Goal: Information Seeking & Learning: Learn about a topic

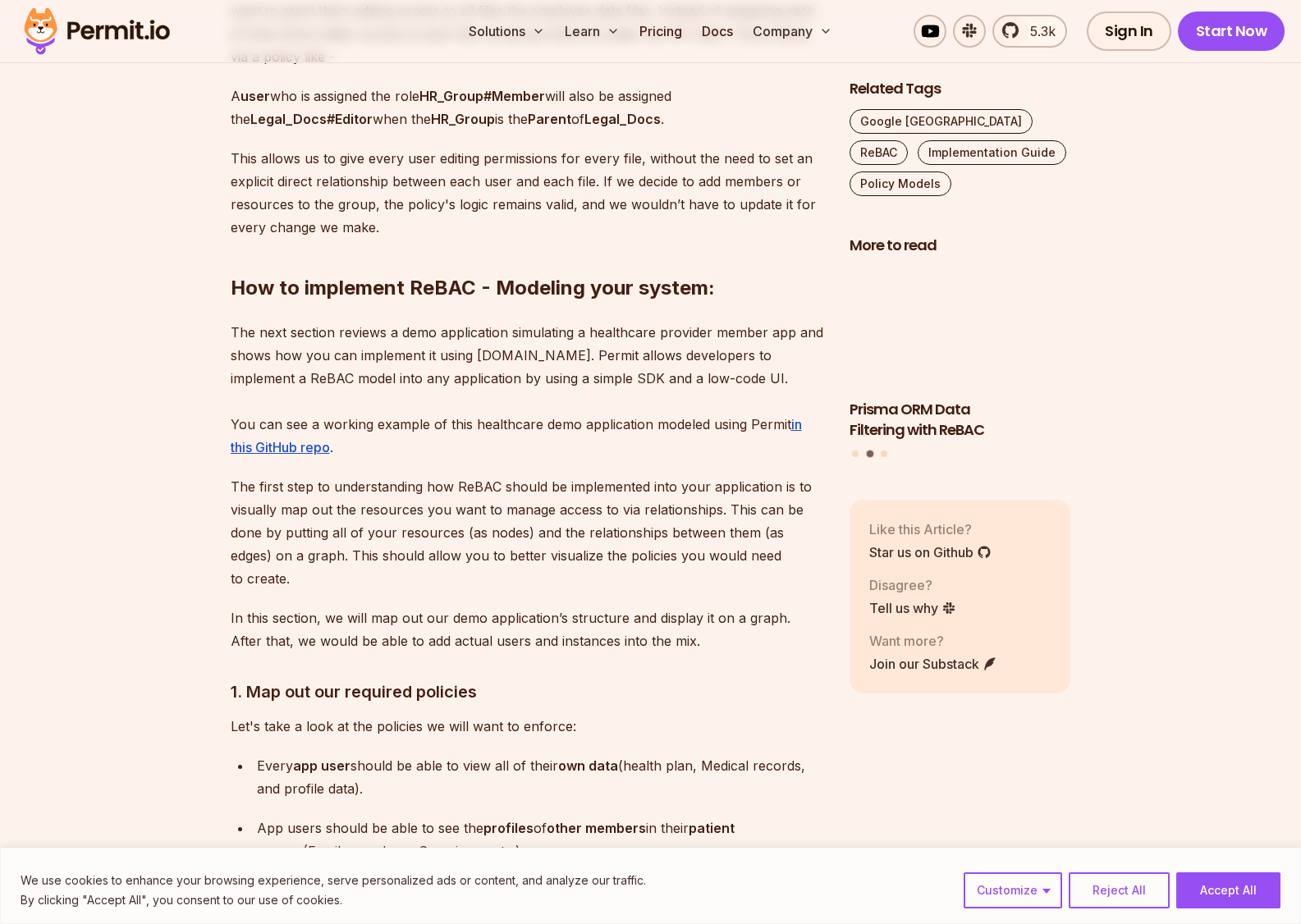
scroll to position [5225, 0]
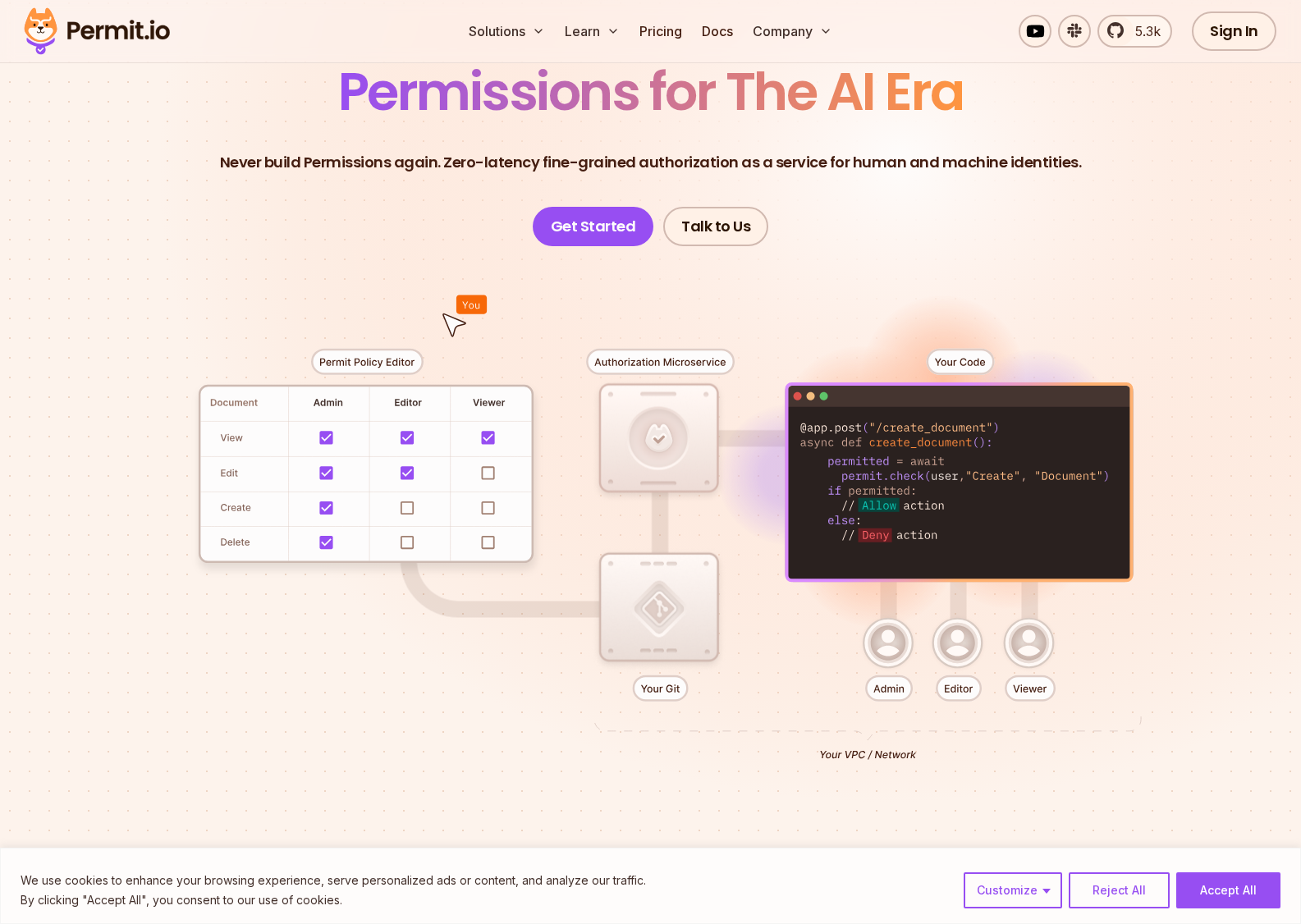
scroll to position [235, 0]
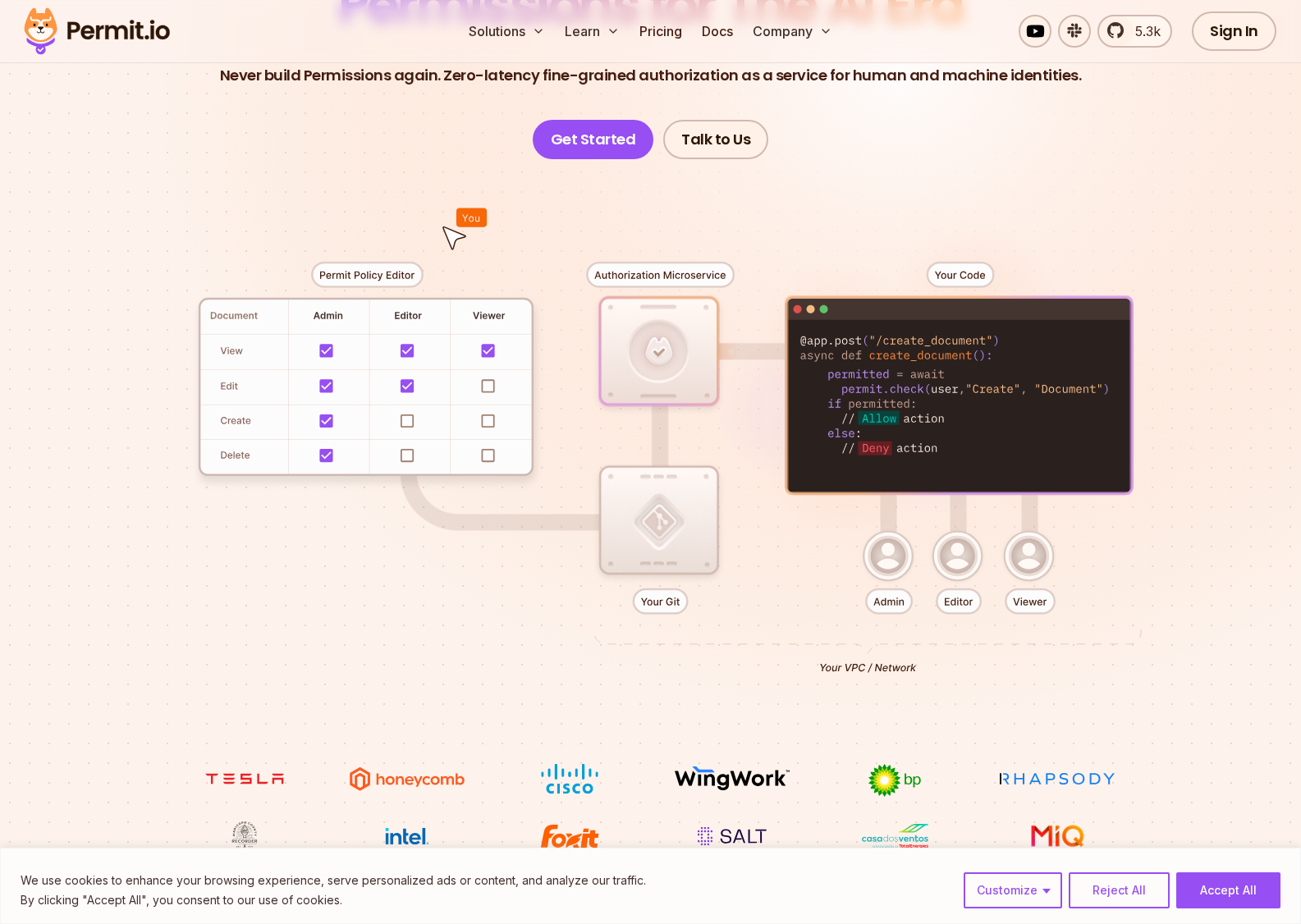
click at [656, 606] on div at bounding box center [651, 461] width 1149 height 604
click at [660, 270] on div at bounding box center [651, 461] width 1149 height 604
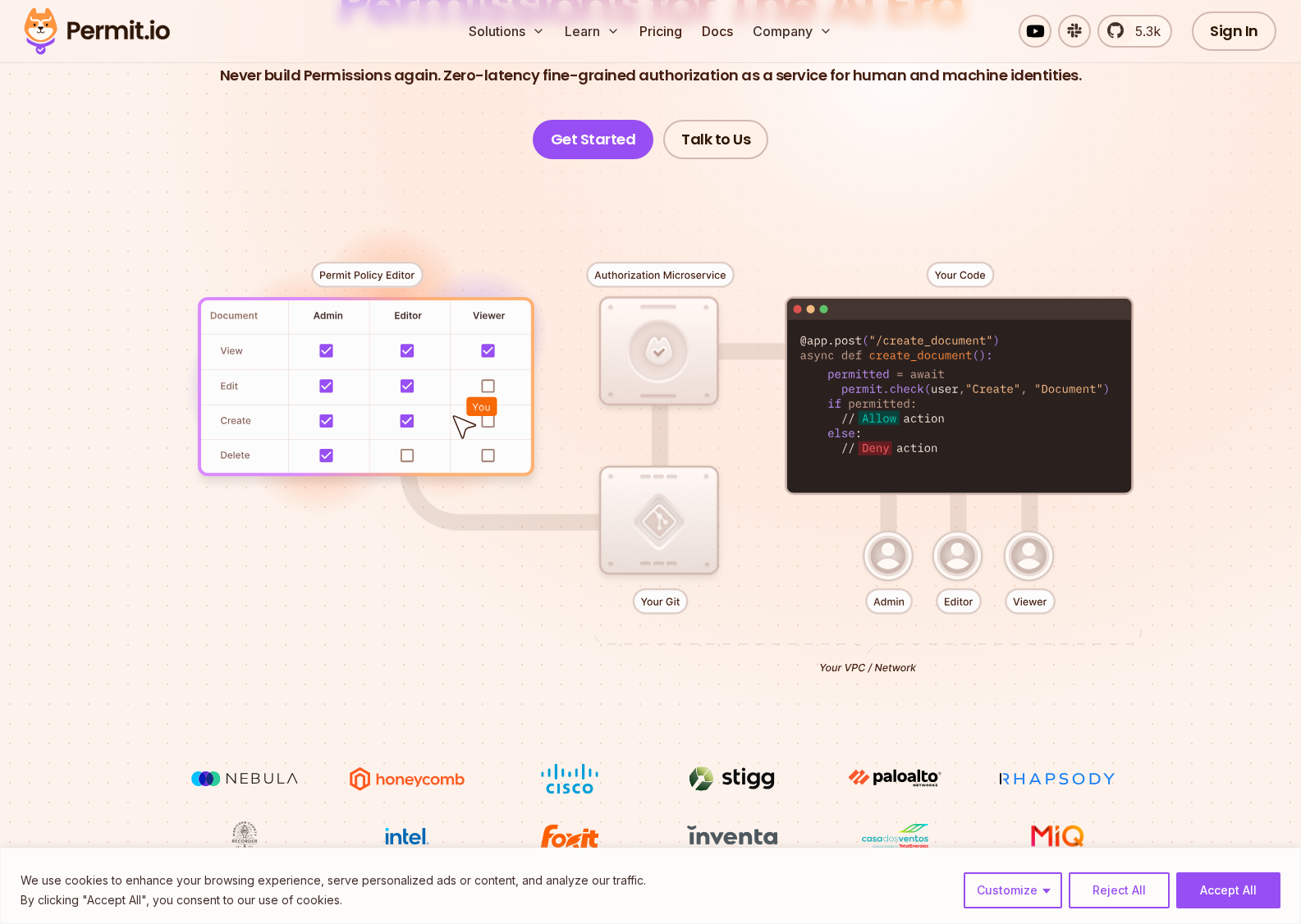
click at [667, 601] on div at bounding box center [651, 461] width 1149 height 604
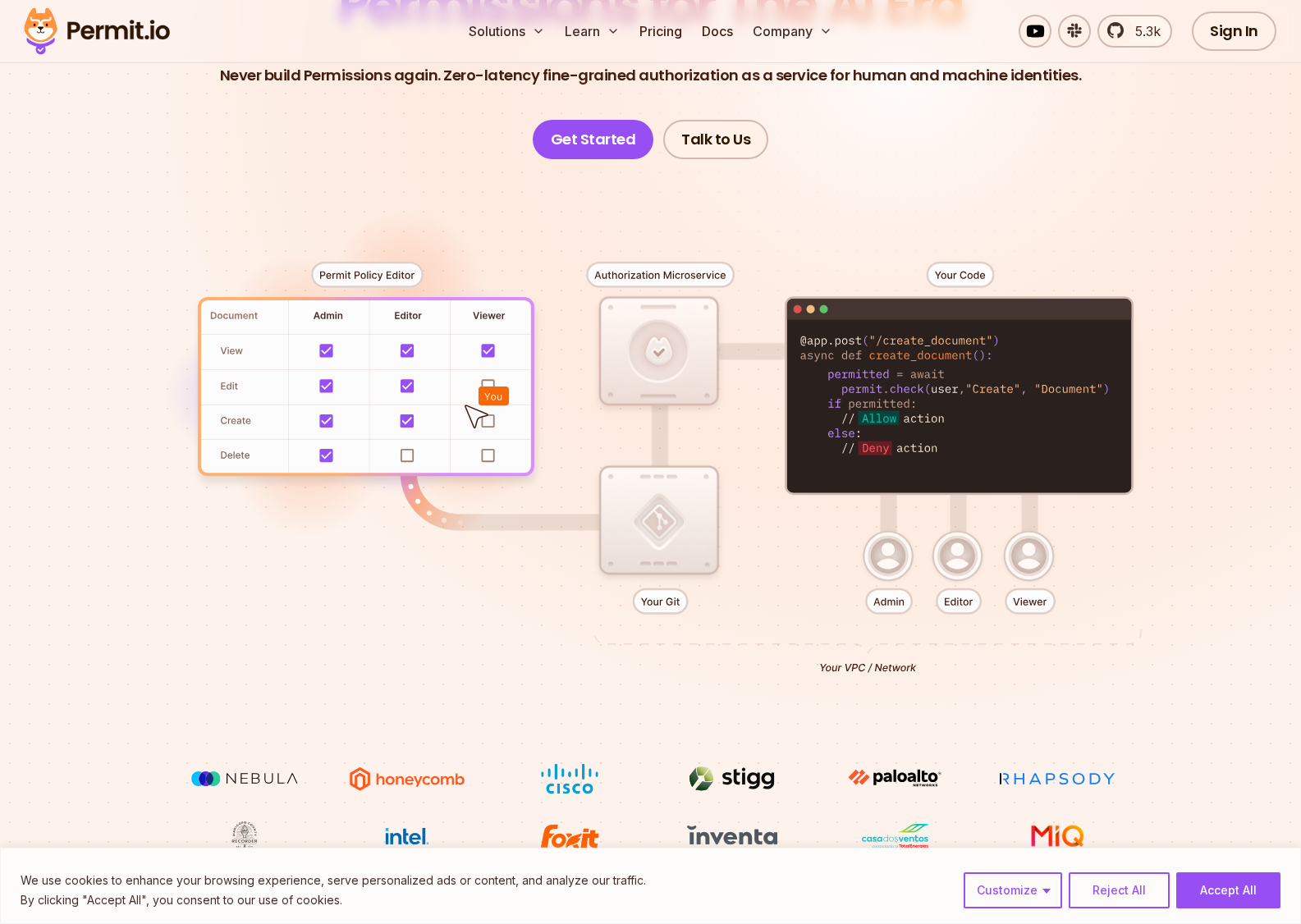
click at [657, 367] on div at bounding box center [651, 461] width 1149 height 604
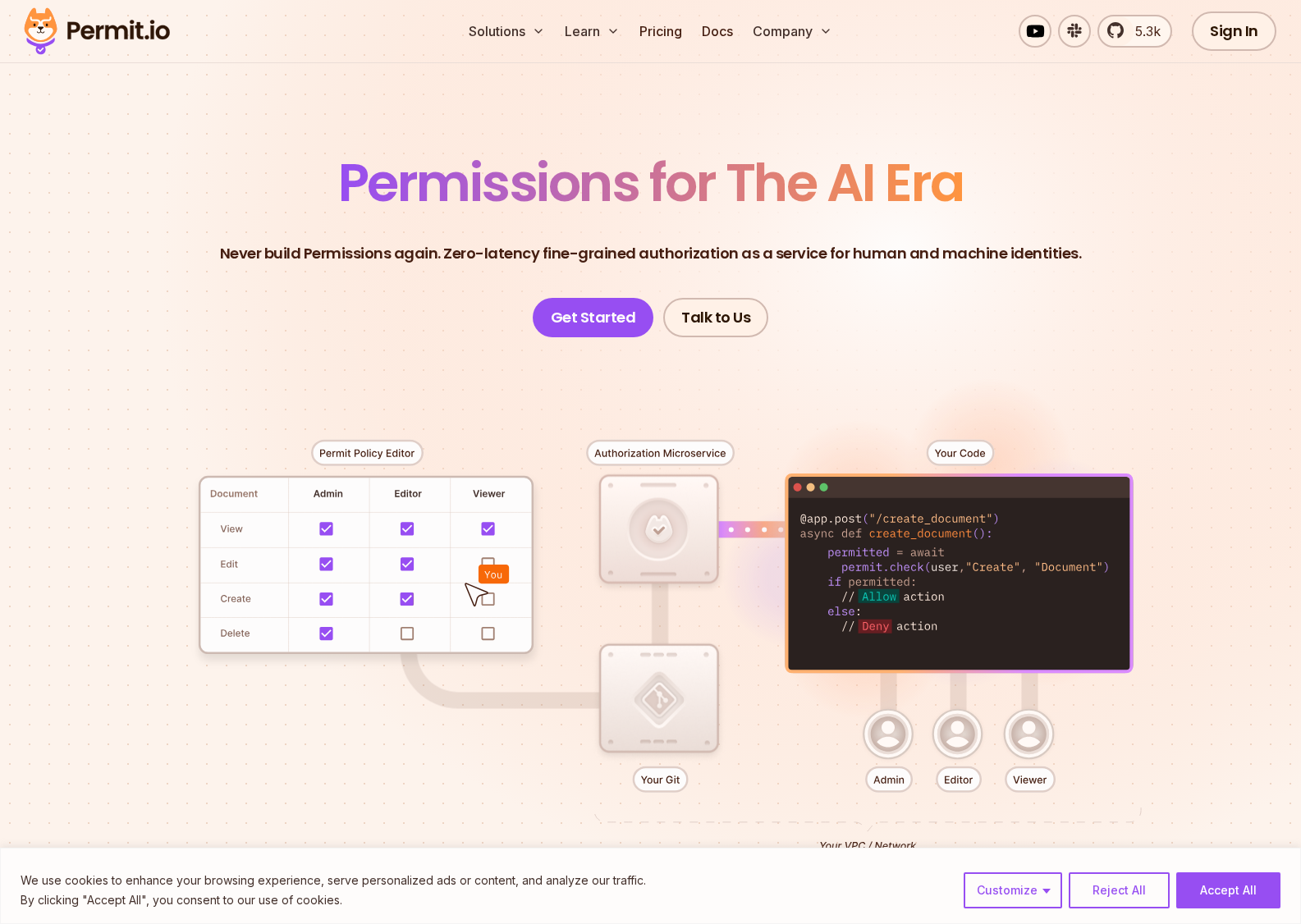
scroll to position [0, 0]
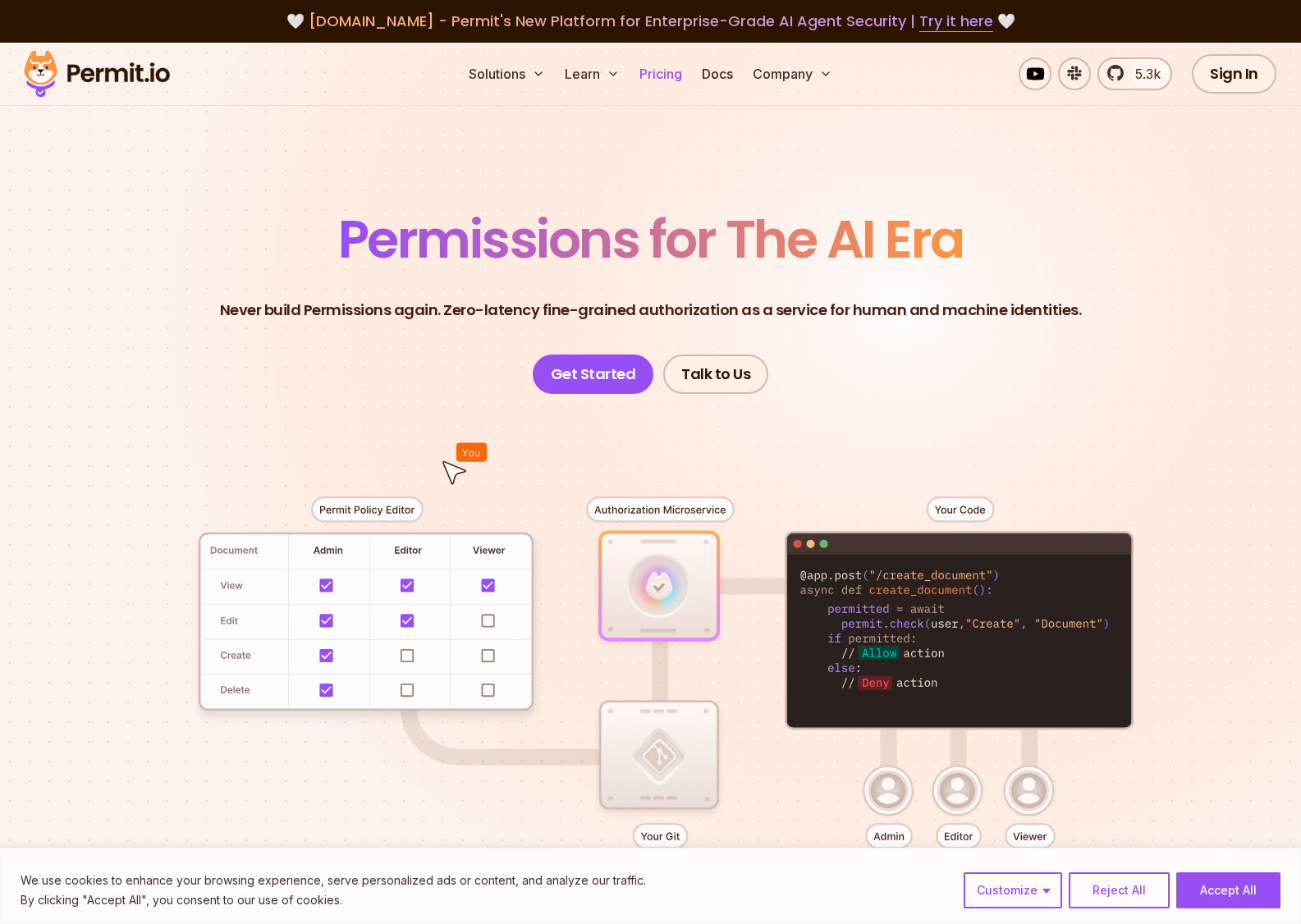
click at [644, 70] on link "Pricing" at bounding box center [661, 74] width 56 height 32
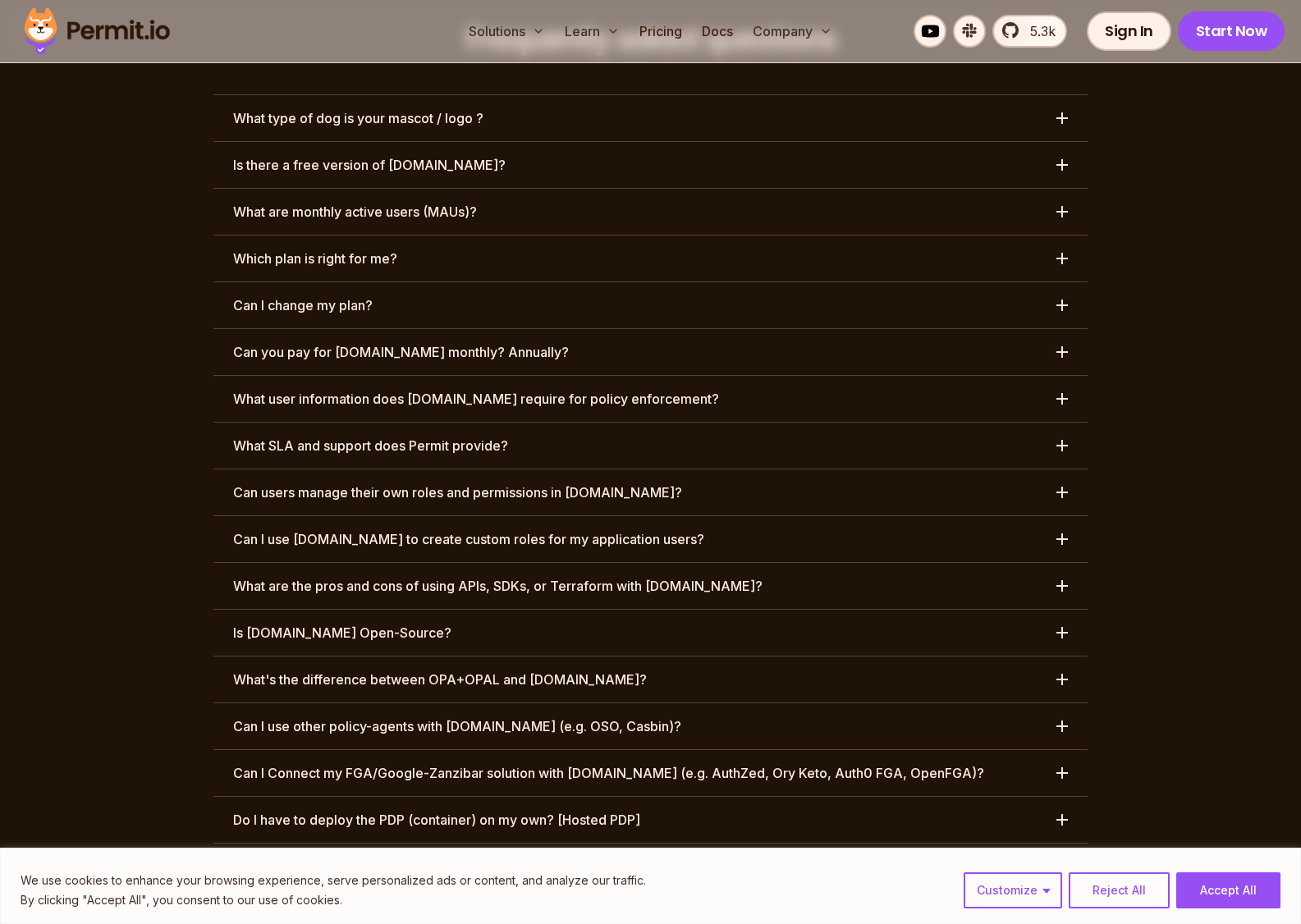
scroll to position [8333, 0]
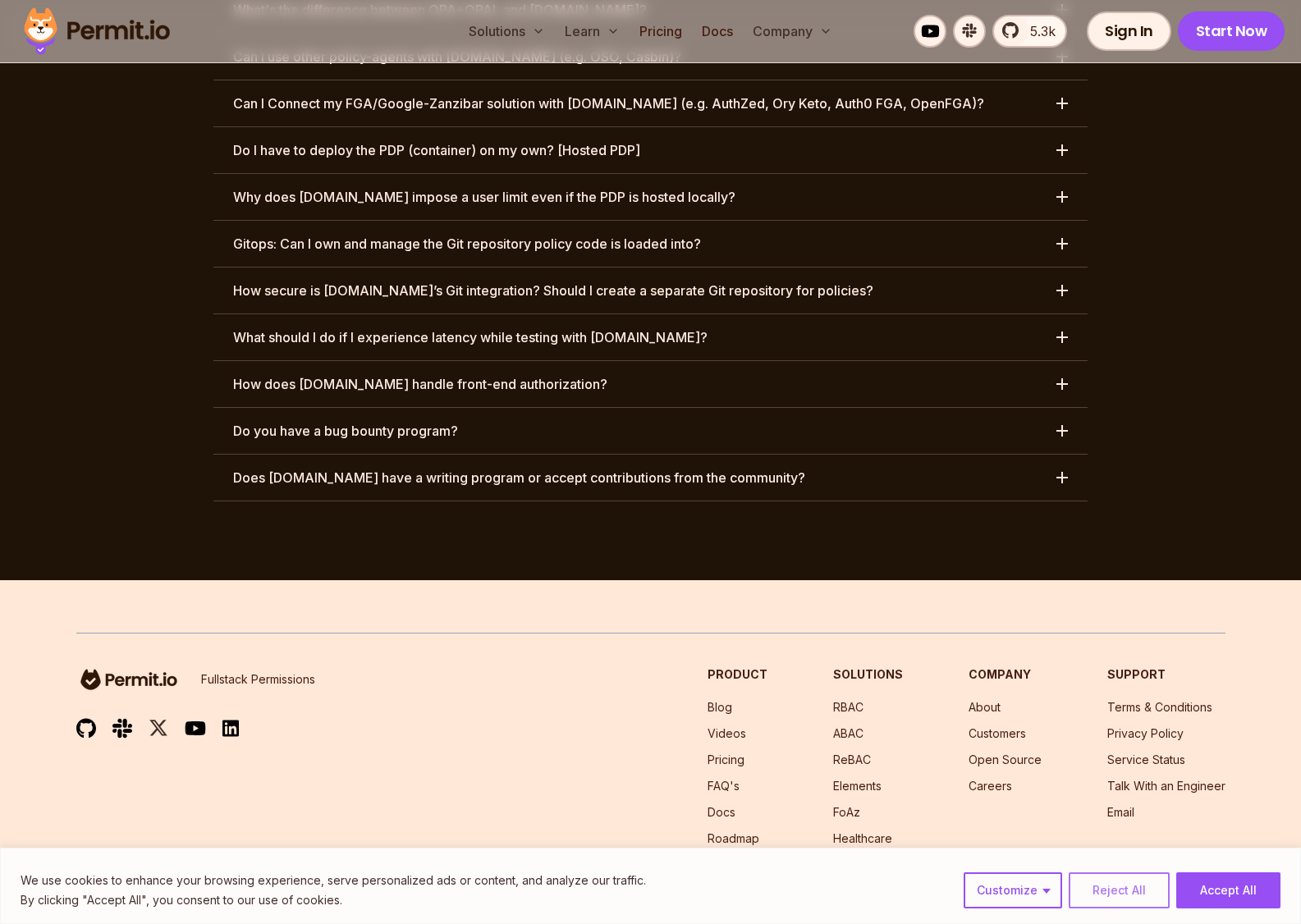
click at [1137, 888] on button "Reject All" at bounding box center [1118, 891] width 101 height 36
